Goal: Check status

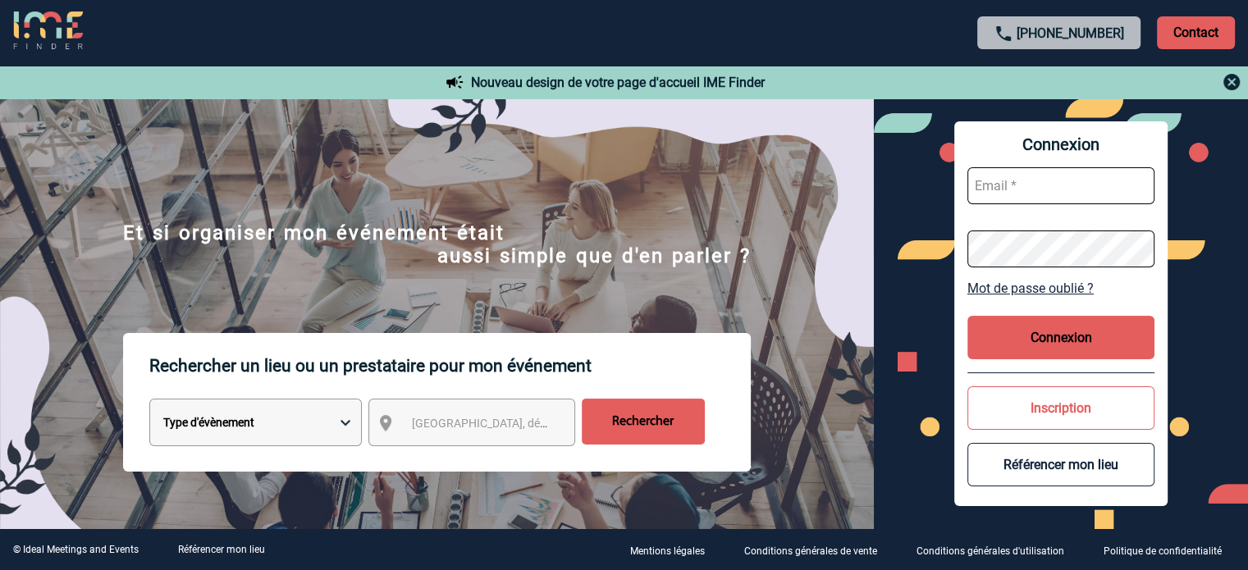
type input "jnetobogalho@ime-groupe.com"
click at [1064, 347] on button "Connexion" at bounding box center [1060, 337] width 187 height 43
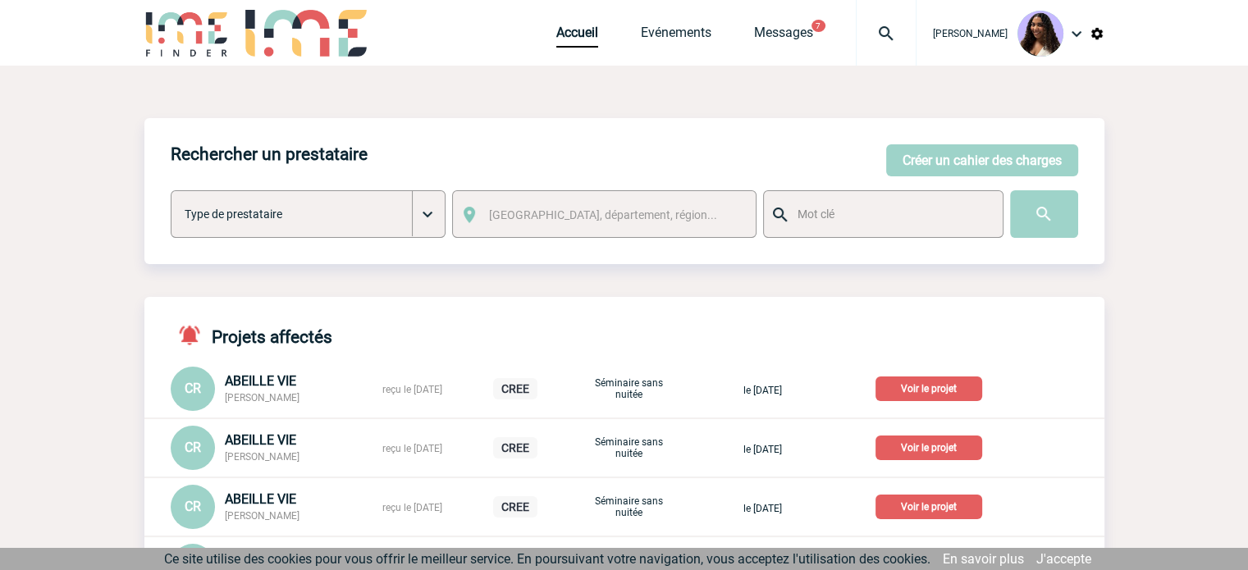
click at [856, 35] on img at bounding box center [885, 34] width 59 height 20
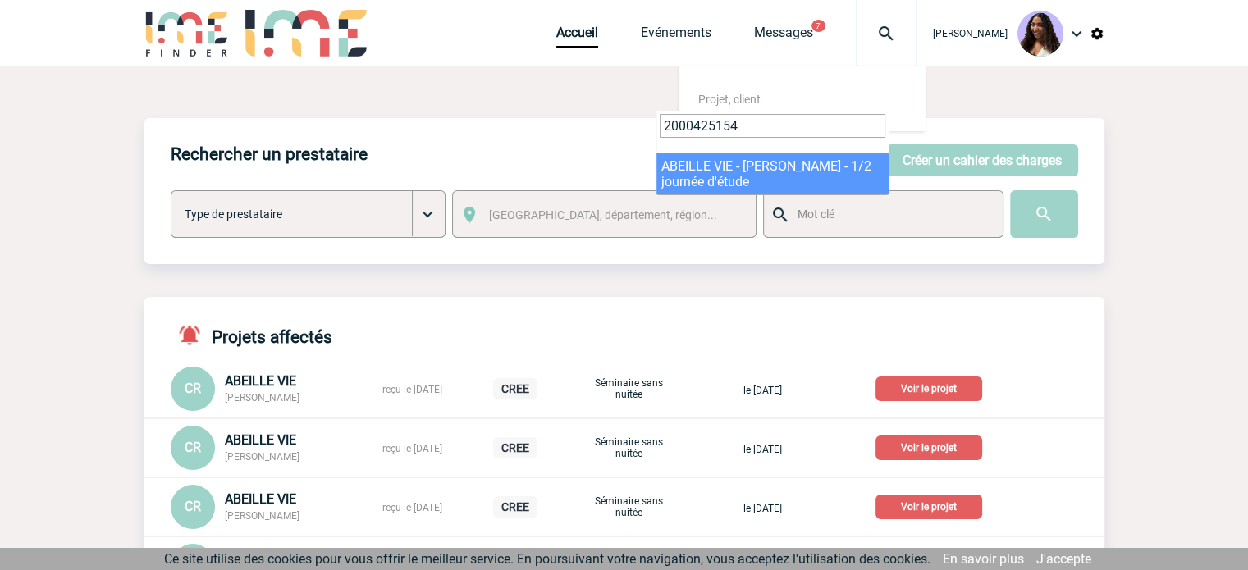
type input "2000425154"
select select "24655"
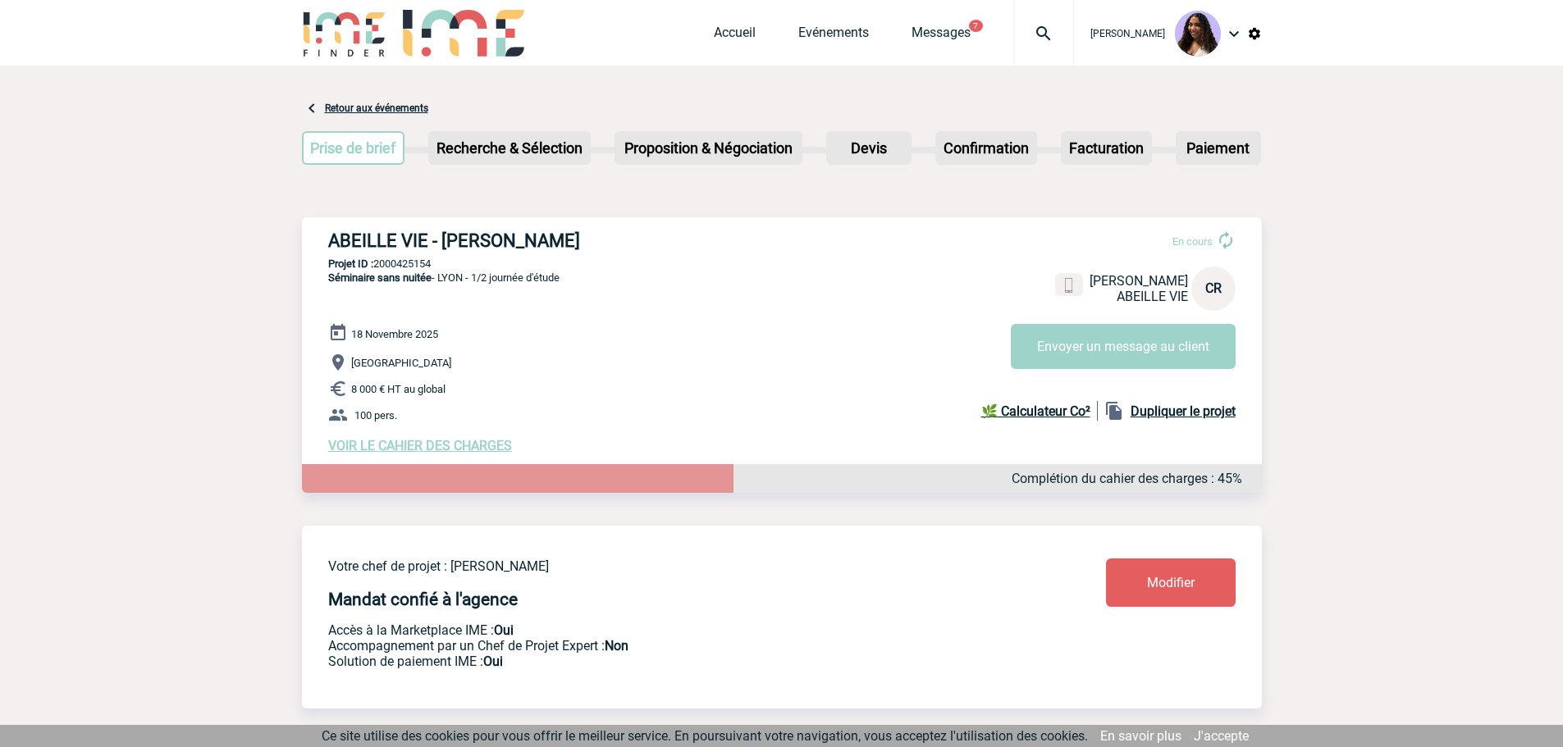
drag, startPoint x: 568, startPoint y: 278, endPoint x: 441, endPoint y: 279, distance: 126.3
click at [441, 279] on div "ABEILLE VIE - Catherine RANSON En cours Catherine RANSON ABEILLE VIE CR Envoyer…" at bounding box center [782, 341] width 960 height 249
copy span "LYON - 1/2 journée d'étude"
click at [615, 314] on div "ABEILLE VIE - Catherine RANSON En cours Catherine RANSON ABEILLE VIE CR Envoyer…" at bounding box center [782, 341] width 960 height 249
drag, startPoint x: 446, startPoint y: 265, endPoint x: 376, endPoint y: 267, distance: 70.6
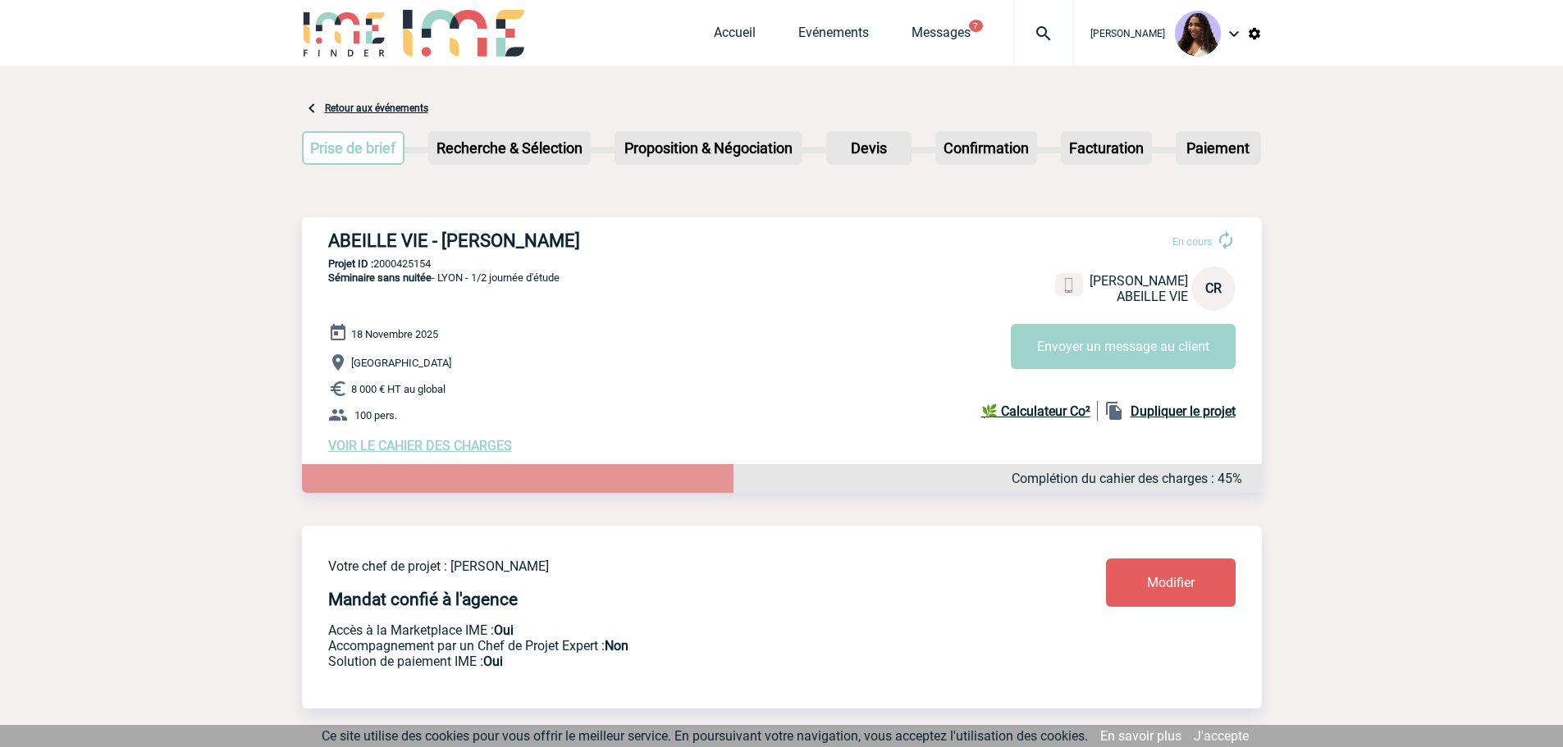
click at [376, 267] on p "Projet ID : 2000425154" at bounding box center [782, 264] width 960 height 12
copy p "2000425154"
